Goal: Navigation & Orientation: Find specific page/section

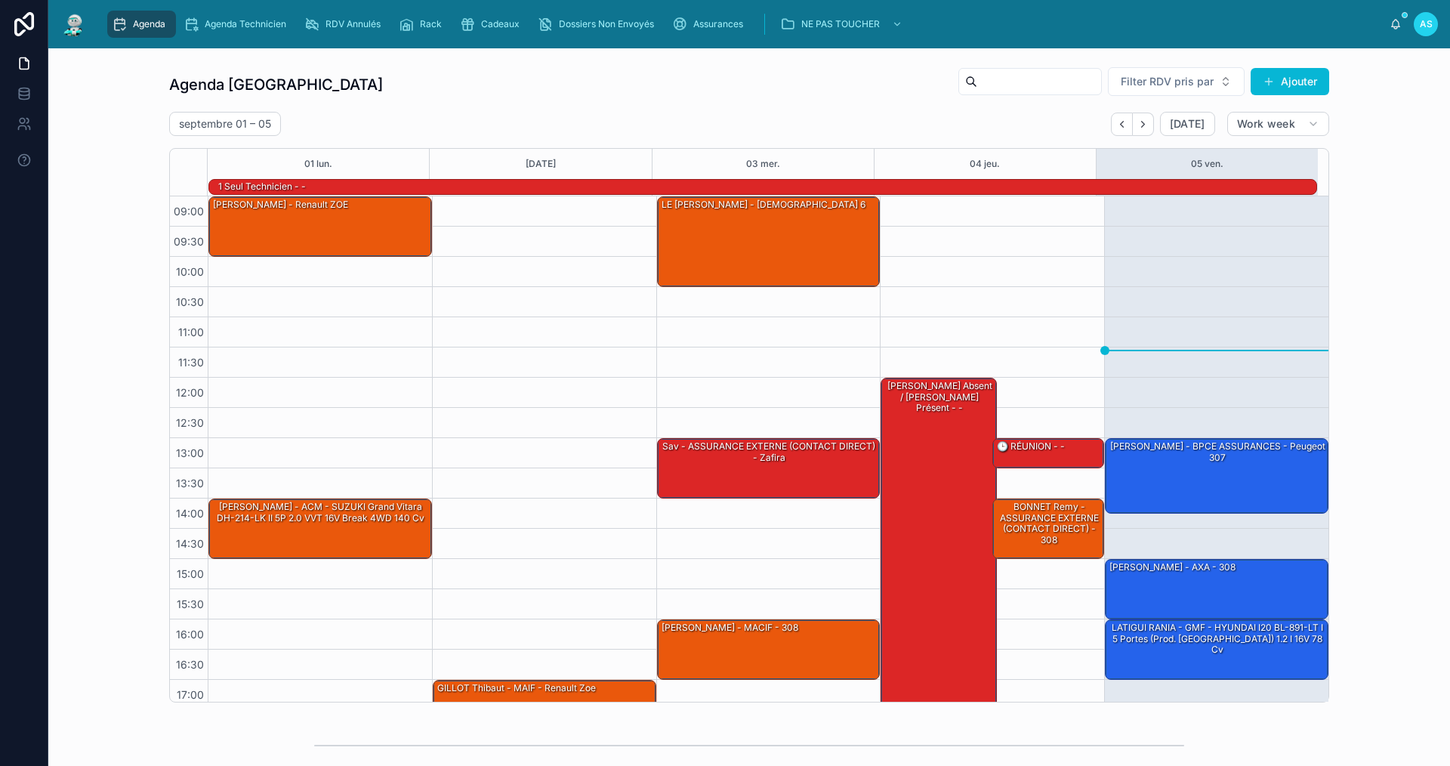
scroll to position [39, 0]
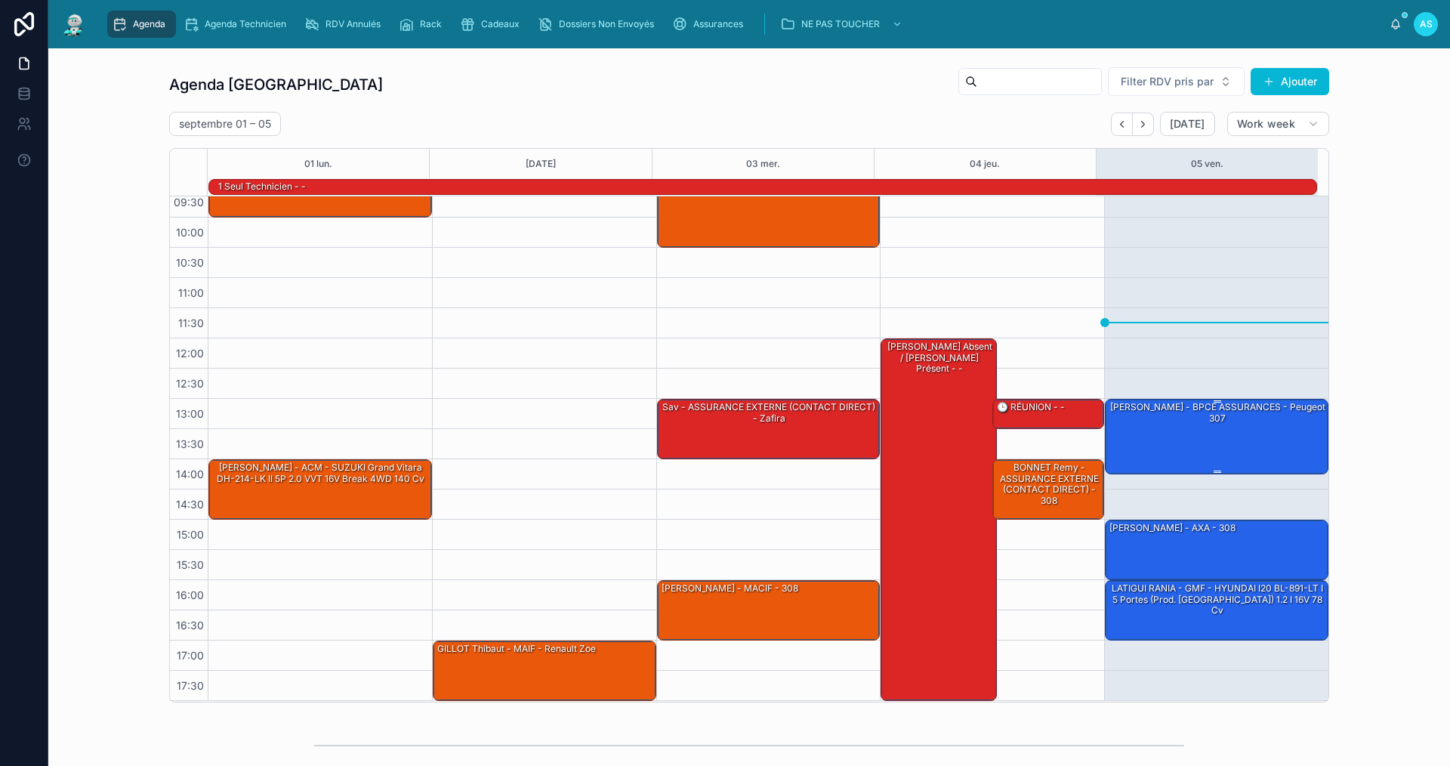
click at [1227, 412] on div "[PERSON_NAME] - BPCE ASSURANCES - Peugeot 307" at bounding box center [1217, 412] width 219 height 25
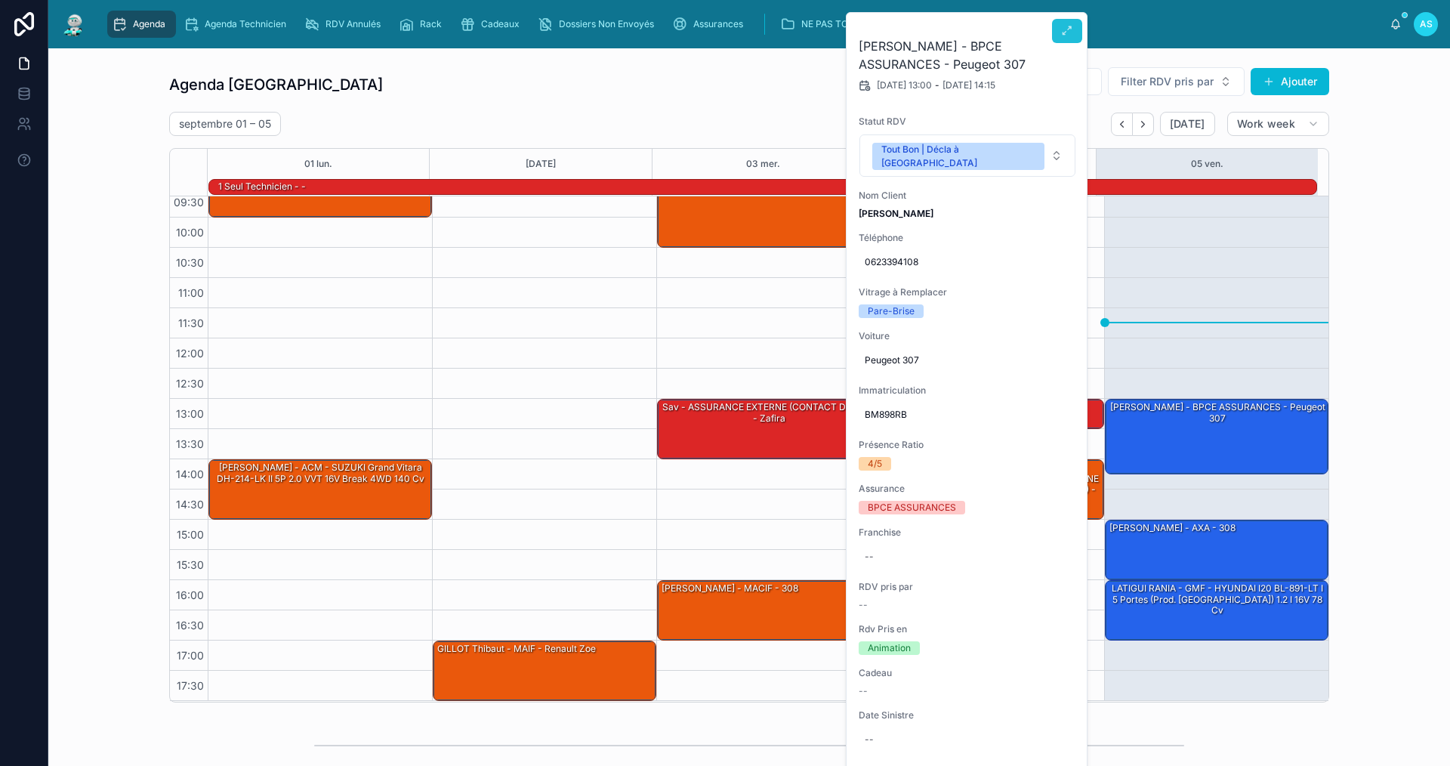
click at [1066, 32] on icon at bounding box center [1067, 31] width 12 height 12
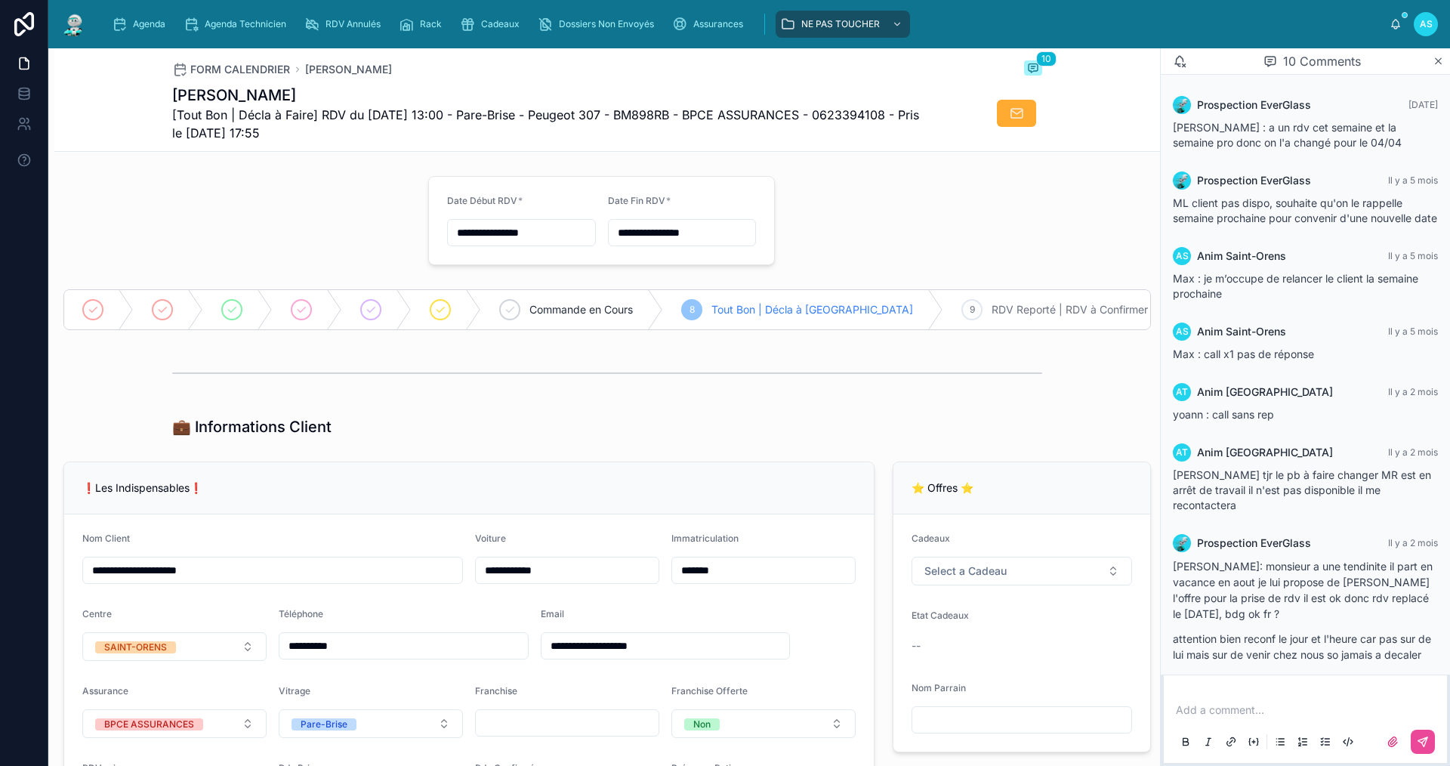
scroll to position [255, 0]
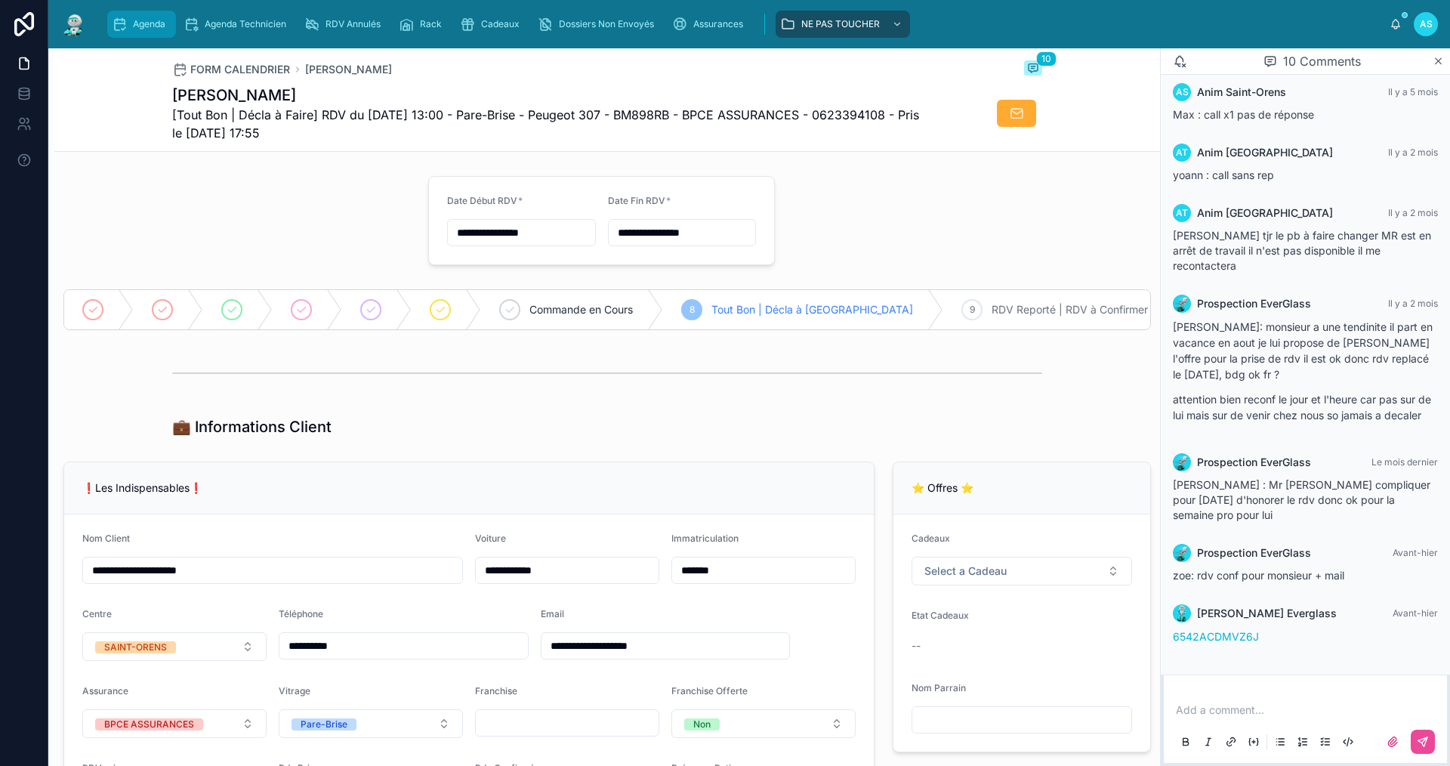
click at [139, 30] on div "Agenda" at bounding box center [142, 24] width 60 height 24
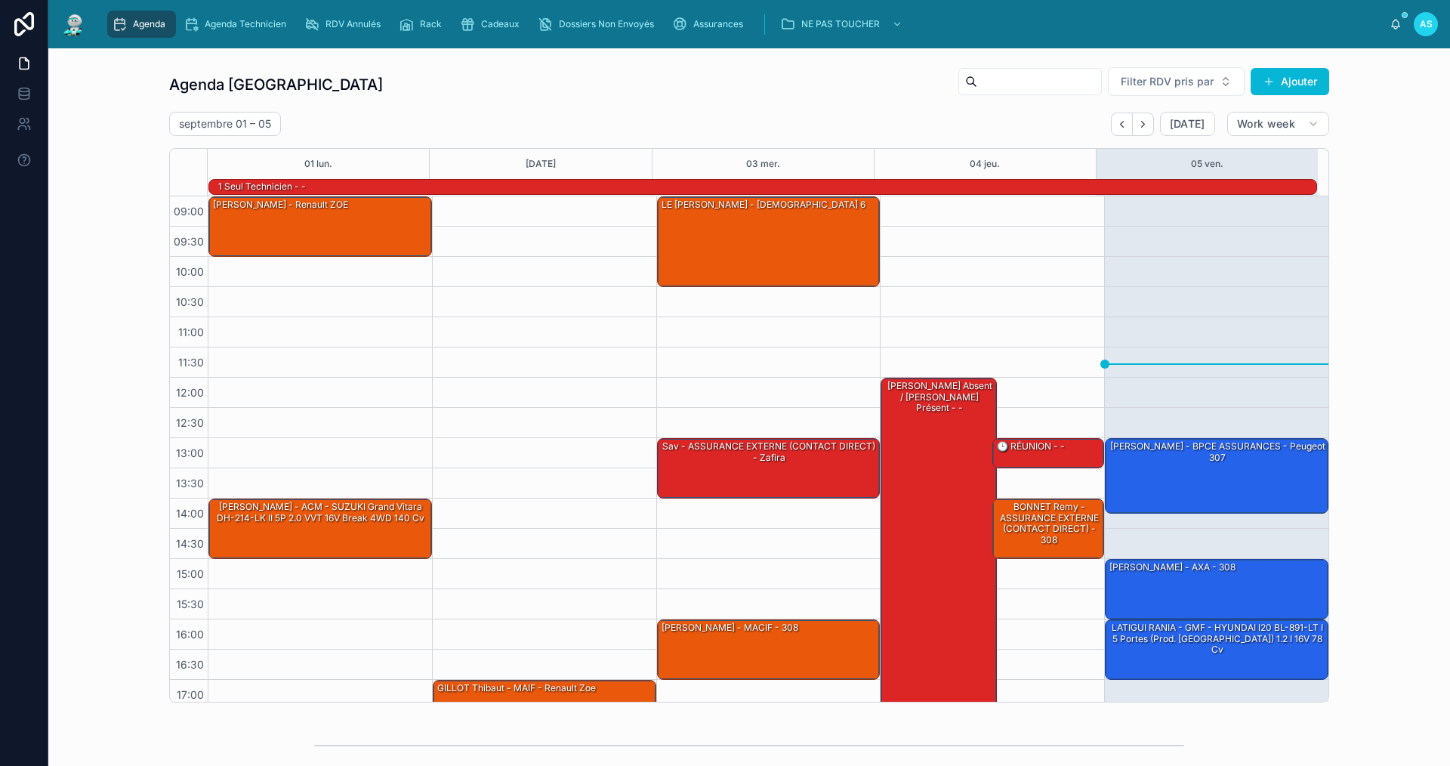
scroll to position [39, 0]
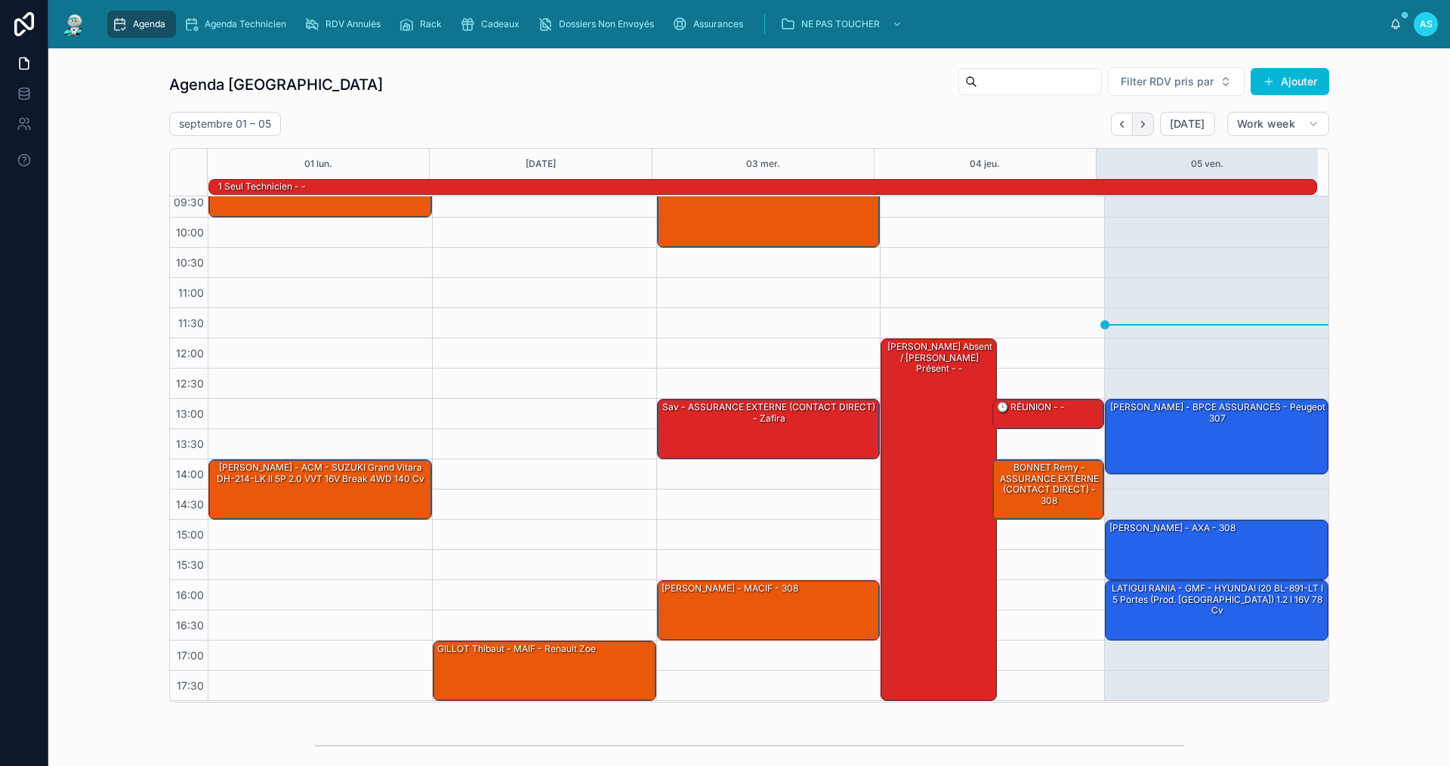
click at [1138, 128] on icon "Next" at bounding box center [1142, 124] width 11 height 11
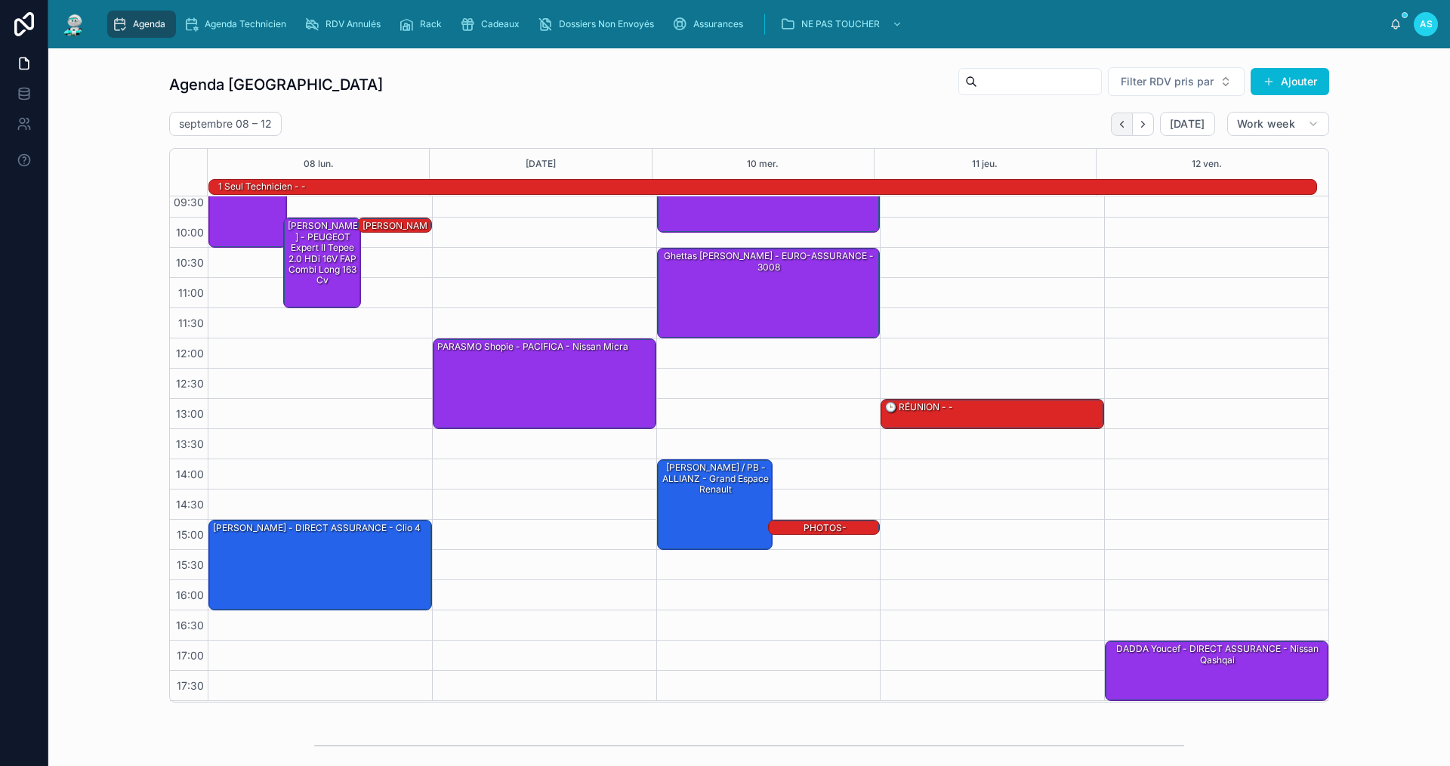
click at [1120, 125] on icon "Back" at bounding box center [1121, 124] width 11 height 11
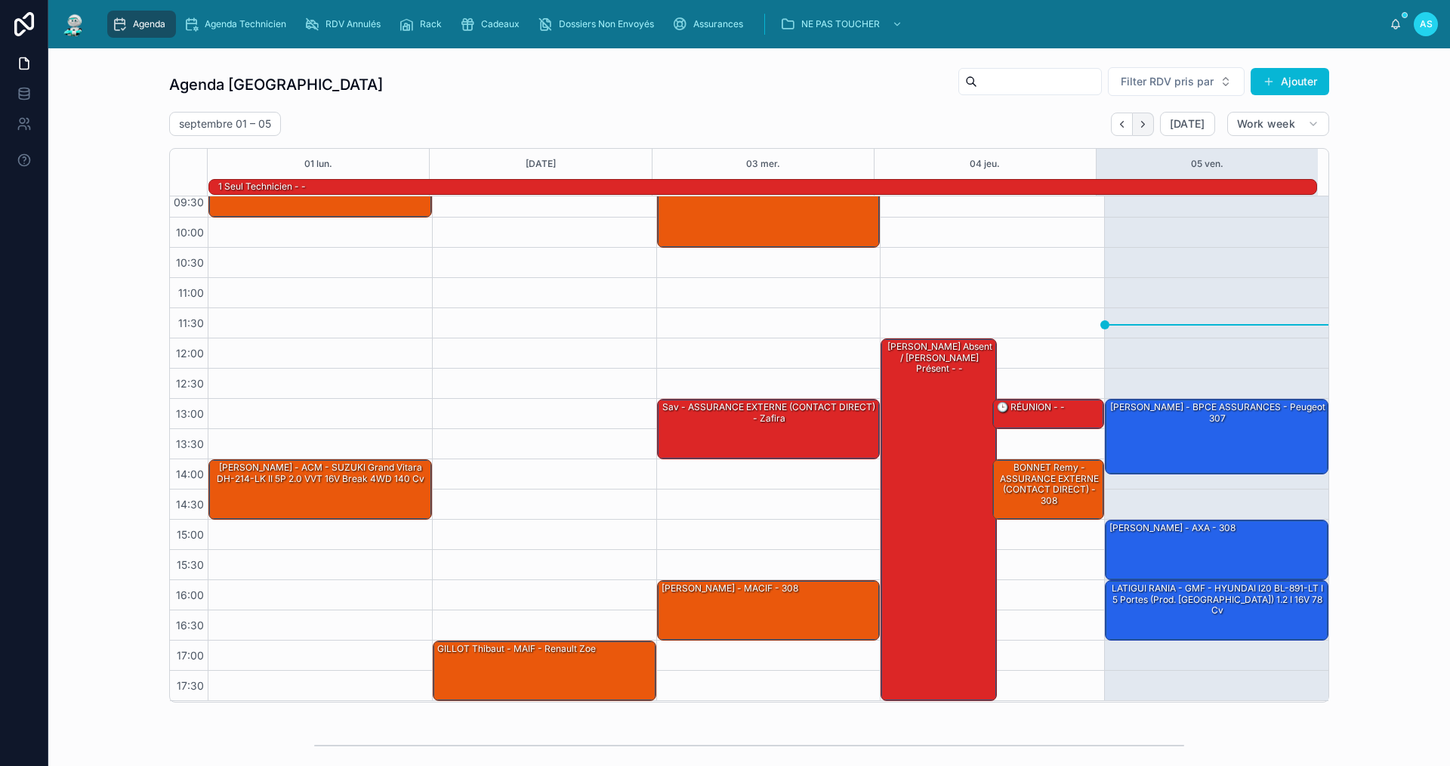
click at [1138, 121] on icon "Next" at bounding box center [1142, 124] width 11 height 11
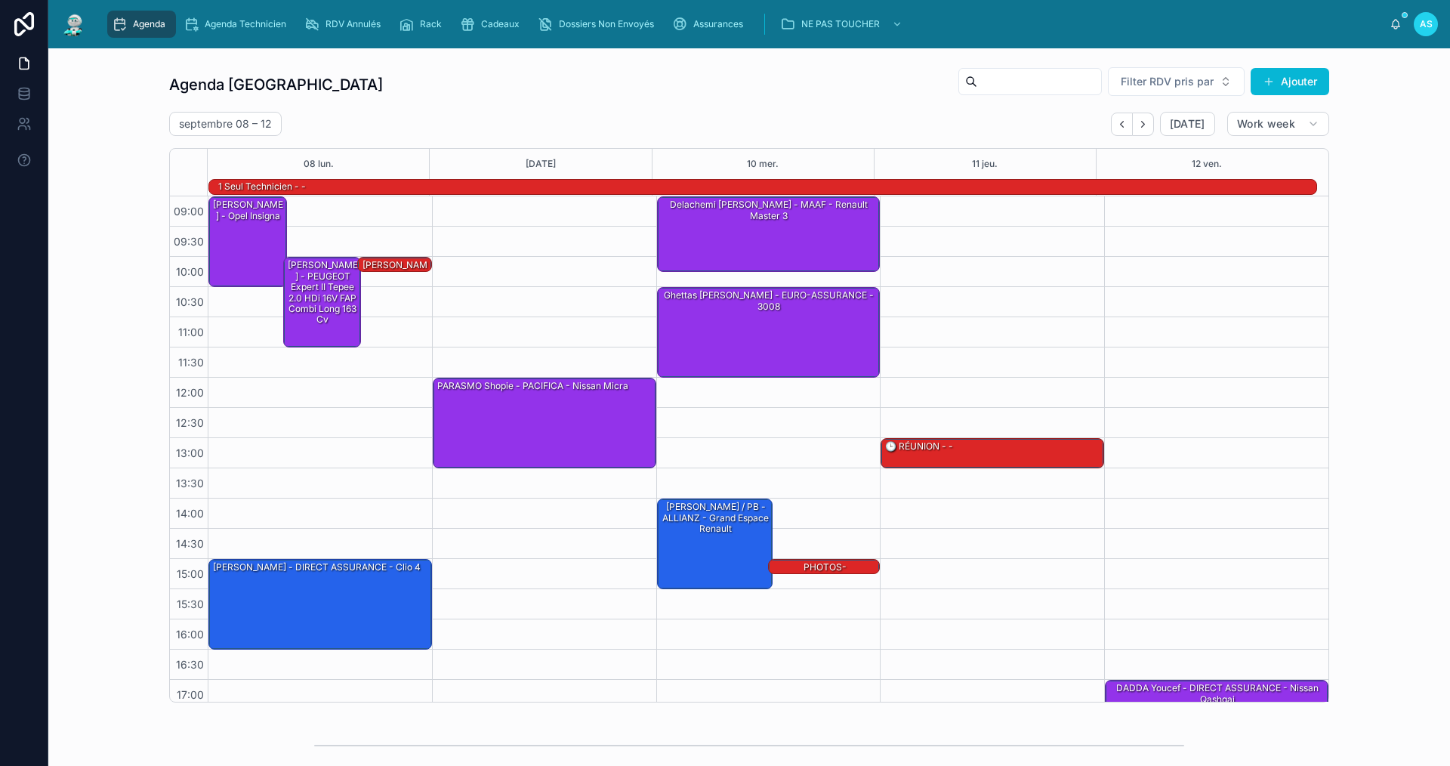
click at [152, 11] on link "Agenda" at bounding box center [141, 24] width 69 height 27
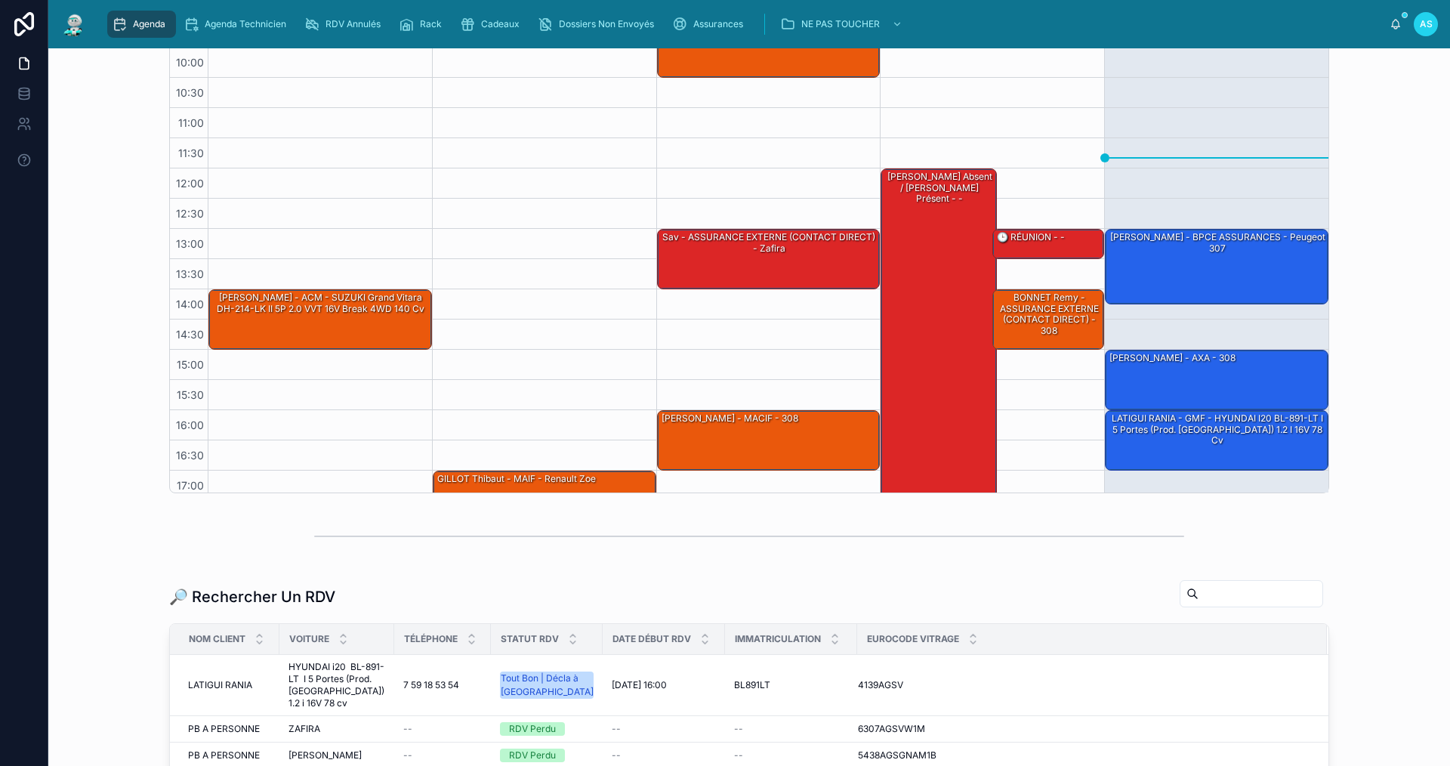
scroll to position [375, 0]
